Goal: Information Seeking & Learning: Learn about a topic

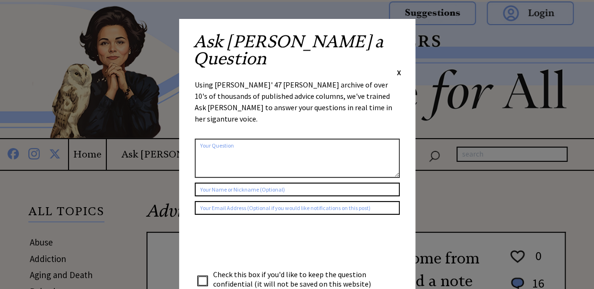
click at [399, 68] on span "X" at bounding box center [399, 72] width 4 height 9
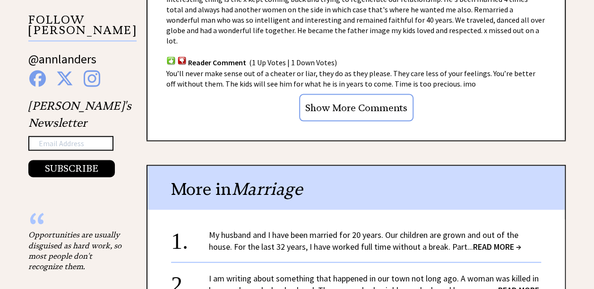
scroll to position [945, 0]
click at [482, 241] on span "READ MORE →" at bounding box center [497, 246] width 48 height 11
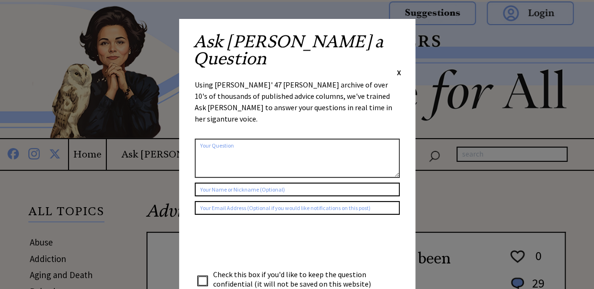
click at [397, 68] on span "X" at bounding box center [399, 72] width 4 height 9
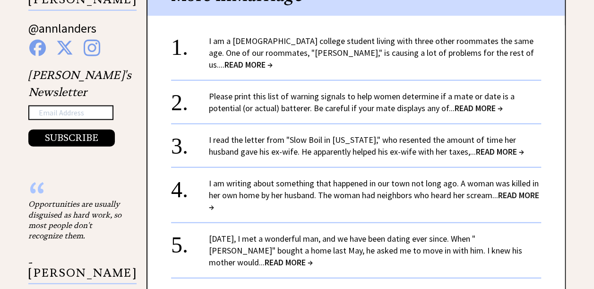
scroll to position [992, 0]
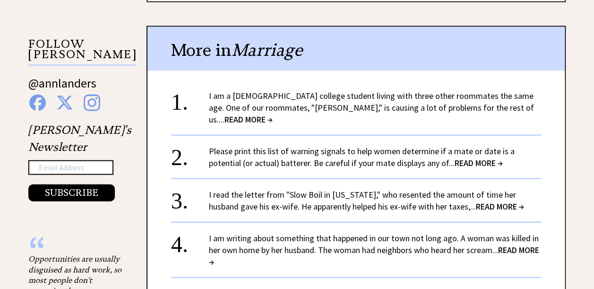
click at [273, 114] on span "READ MORE →" at bounding box center [248, 119] width 48 height 11
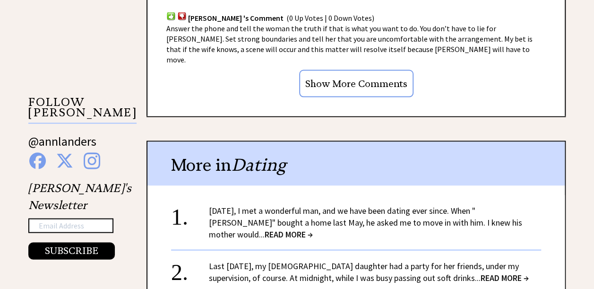
scroll to position [945, 0]
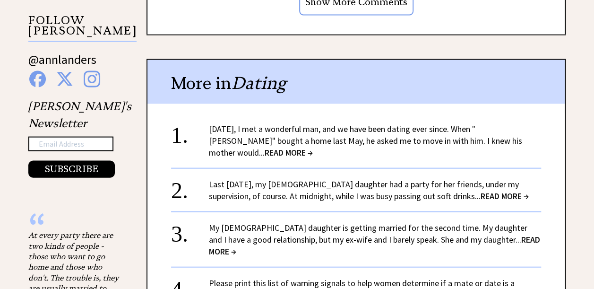
click at [313, 147] on span "READ MORE →" at bounding box center [288, 152] width 48 height 11
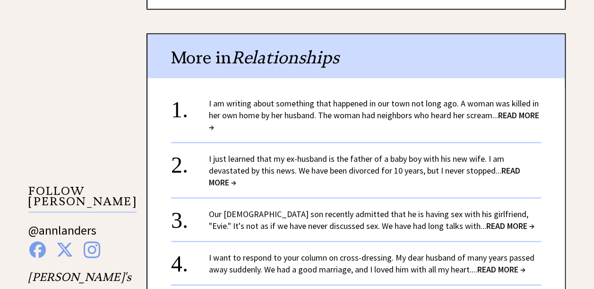
scroll to position [803, 0]
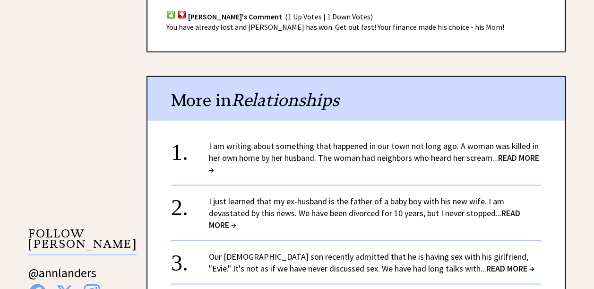
click at [323, 140] on link "I am writing about something that happened in our town not long ago. A woman wa…" at bounding box center [374, 157] width 330 height 34
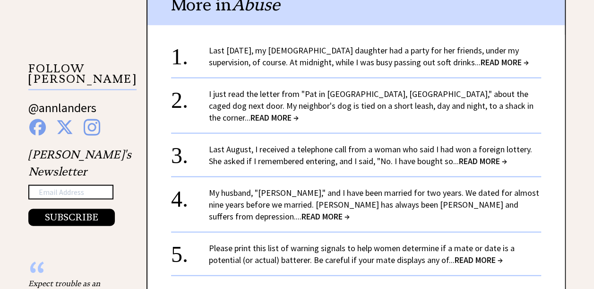
scroll to position [897, 0]
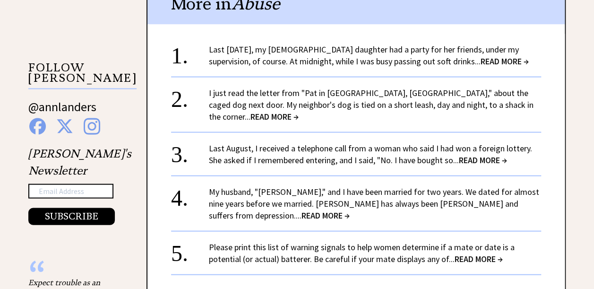
click at [294, 56] on link "Last [DATE], my [DEMOGRAPHIC_DATA] daughter had a party for her friends, under …" at bounding box center [369, 55] width 320 height 23
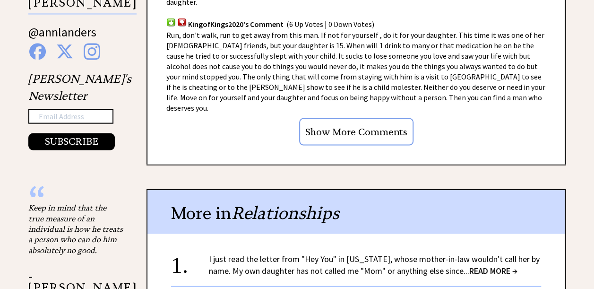
scroll to position [945, 0]
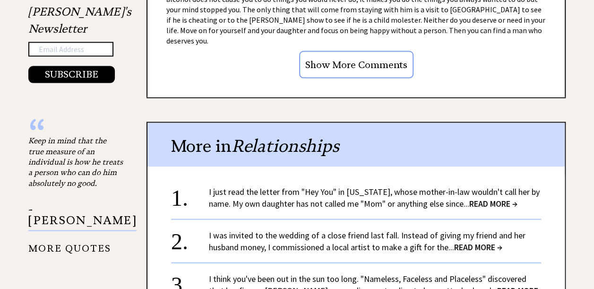
click at [280, 186] on link "I just read the letter from "Hey You" in Florida, whose mother-in-law wouldn't …" at bounding box center [374, 197] width 331 height 23
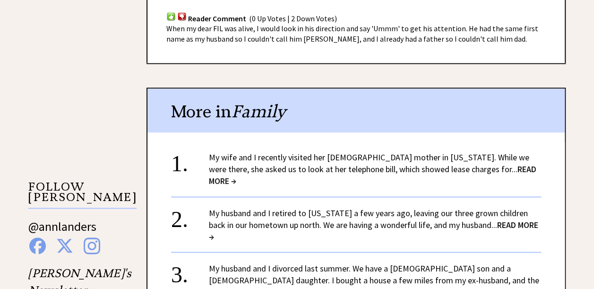
scroll to position [708, 0]
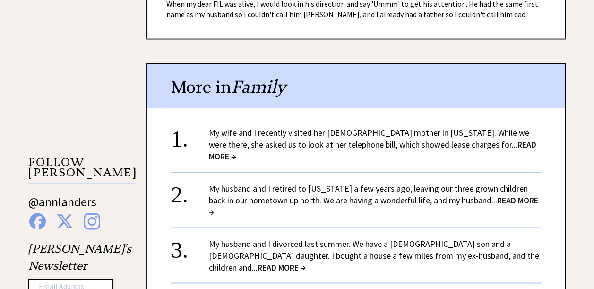
click at [271, 127] on link "My wife and I recently visited her 86-year-old mother in Oklahoma. While we wer…" at bounding box center [372, 144] width 327 height 34
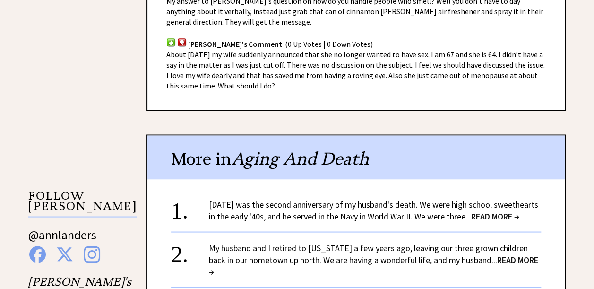
scroll to position [803, 0]
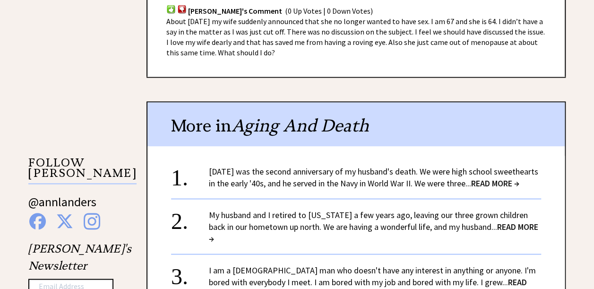
click at [269, 165] on link "[DATE] was the second anniversary of my husband's death. We were high school sw…" at bounding box center [373, 176] width 329 height 23
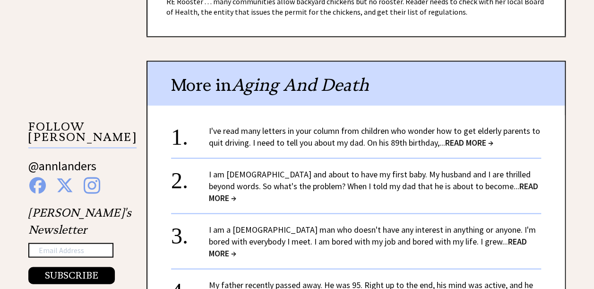
scroll to position [850, 0]
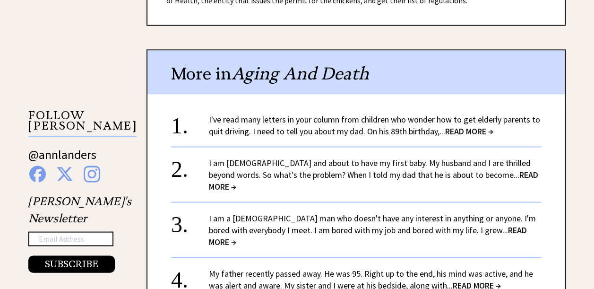
click at [279, 113] on link "I've read many letters in your column from children who wonder how to get elder…" at bounding box center [374, 124] width 331 height 23
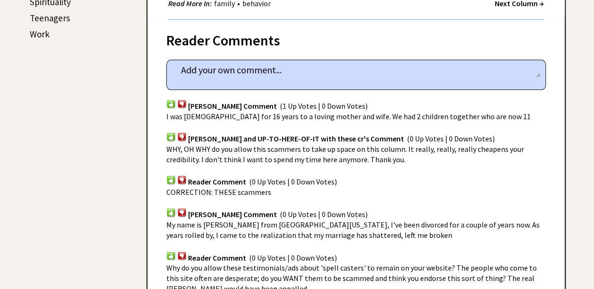
scroll to position [567, 0]
